Goal: Task Accomplishment & Management: Use online tool/utility

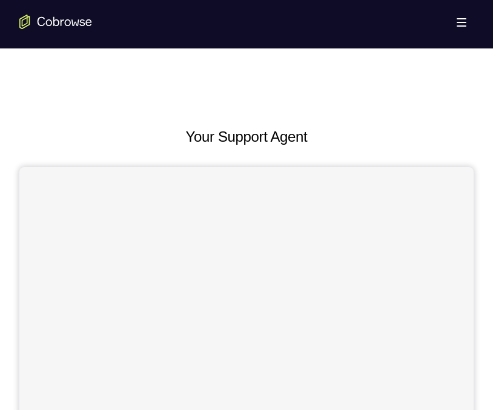
scroll to position [564, 0]
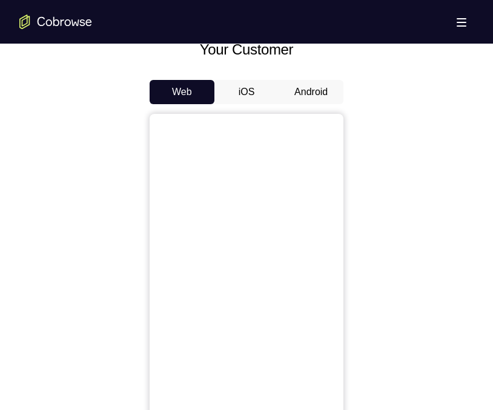
click at [294, 81] on button "Android" at bounding box center [311, 92] width 65 height 24
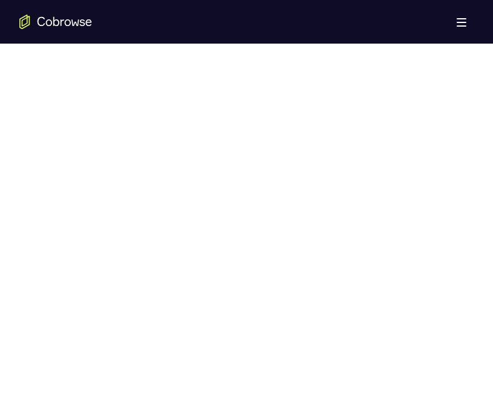
scroll to position [653, 0]
